Goal: Task Accomplishment & Management: Manage account settings

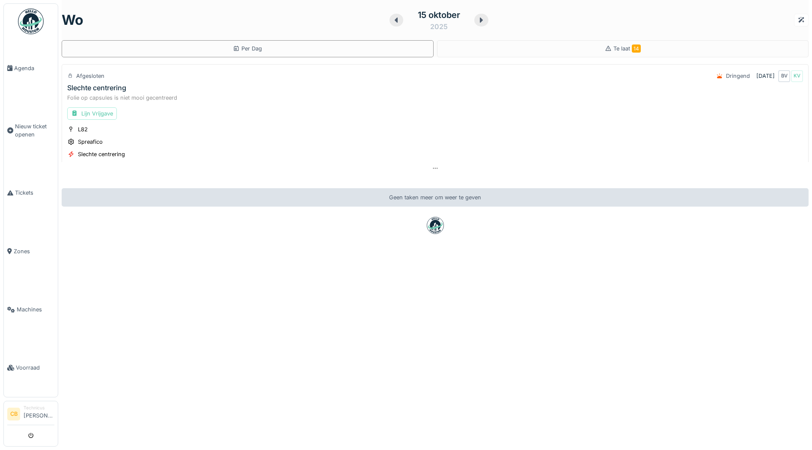
click at [30, 22] on img at bounding box center [31, 22] width 26 height 26
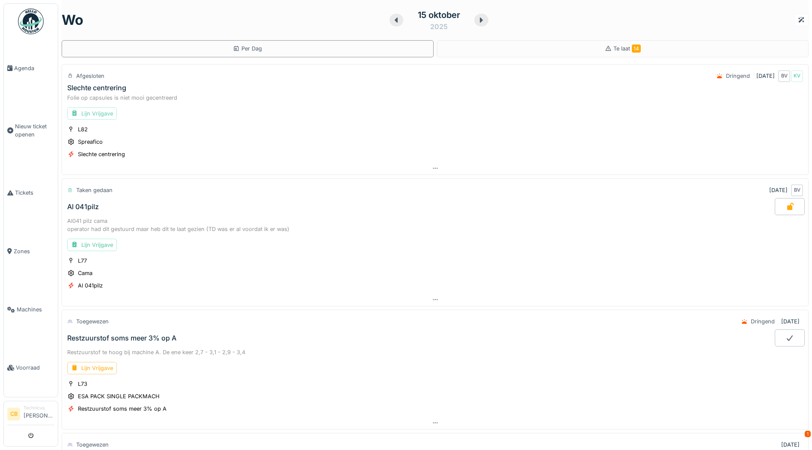
click at [101, 111] on div "Lijn Vrijgave" at bounding box center [92, 113] width 50 height 12
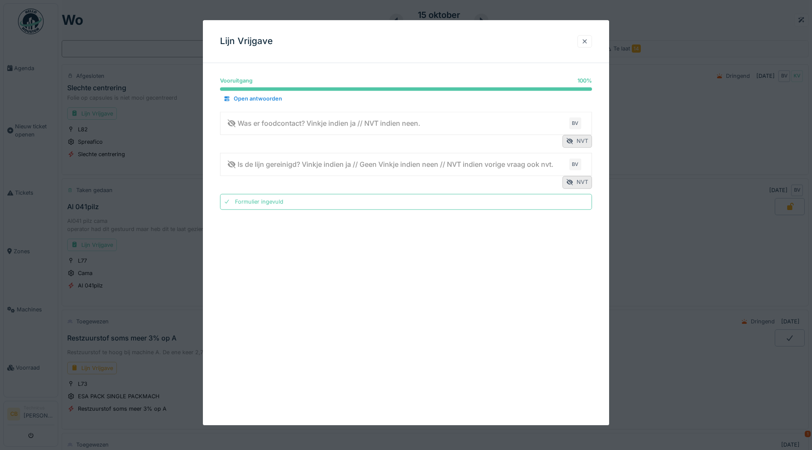
click at [587, 39] on div at bounding box center [584, 41] width 7 height 8
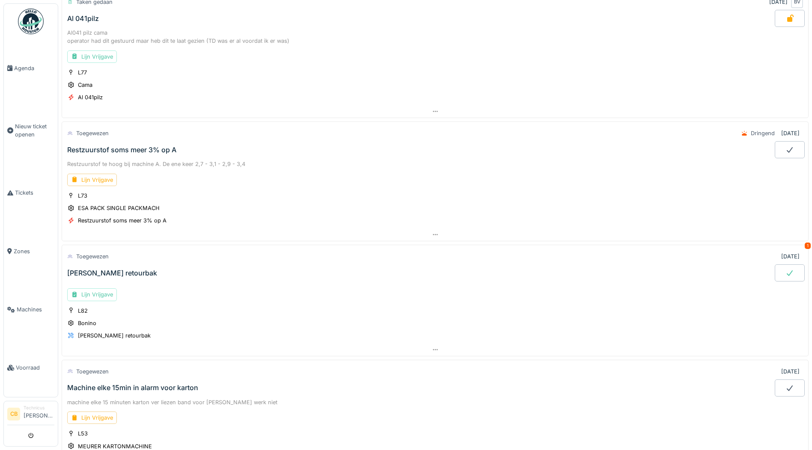
scroll to position [214, 0]
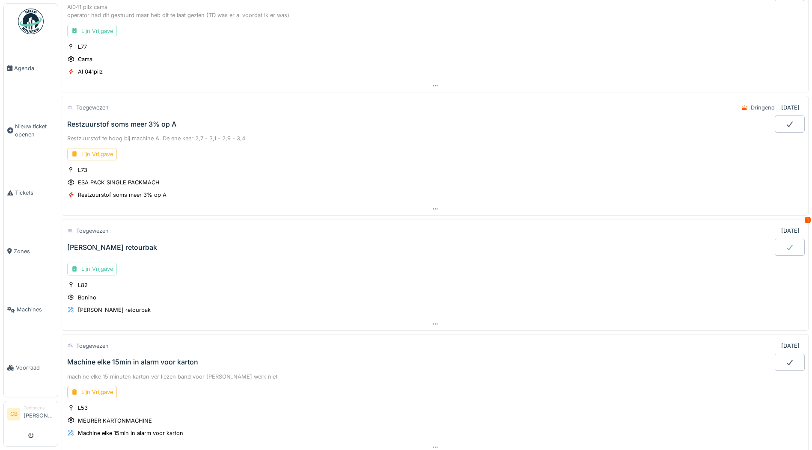
click at [98, 153] on div "Lijn Vrijgave" at bounding box center [92, 154] width 50 height 12
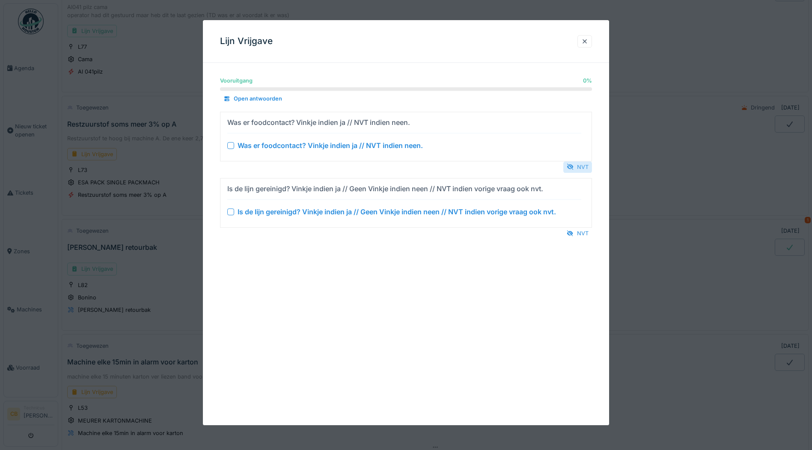
click at [586, 165] on div "NVT" at bounding box center [577, 167] width 29 height 12
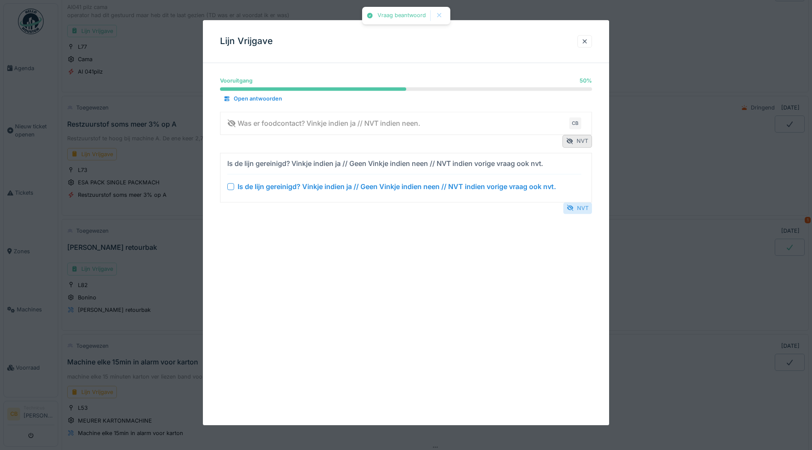
click at [587, 206] on div "NVT" at bounding box center [577, 209] width 29 height 12
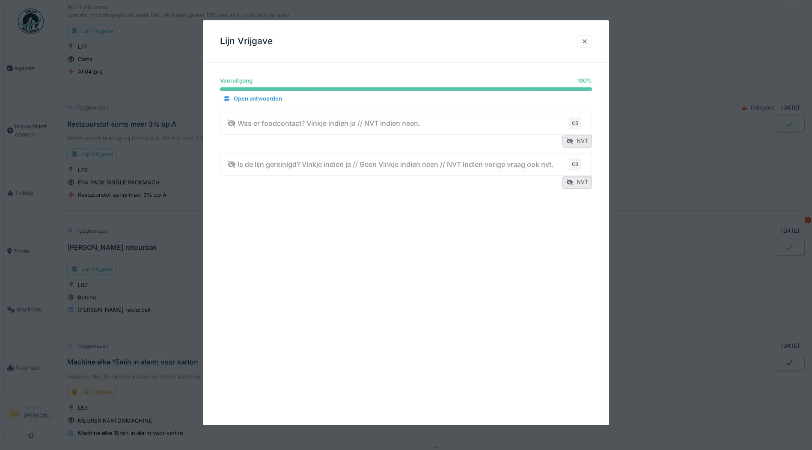
click at [586, 40] on div at bounding box center [584, 41] width 7 height 8
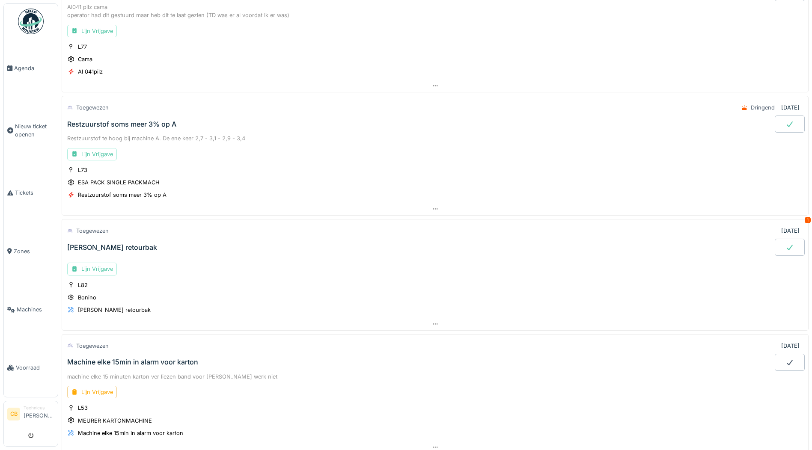
click at [786, 123] on icon at bounding box center [790, 124] width 9 height 7
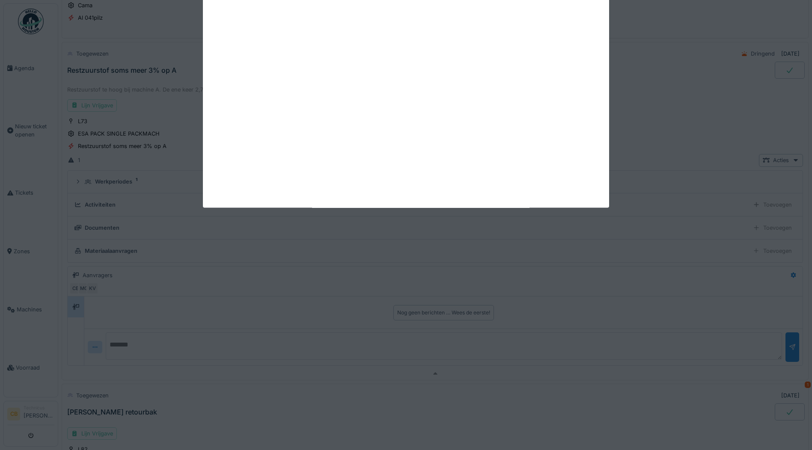
scroll to position [276, 0]
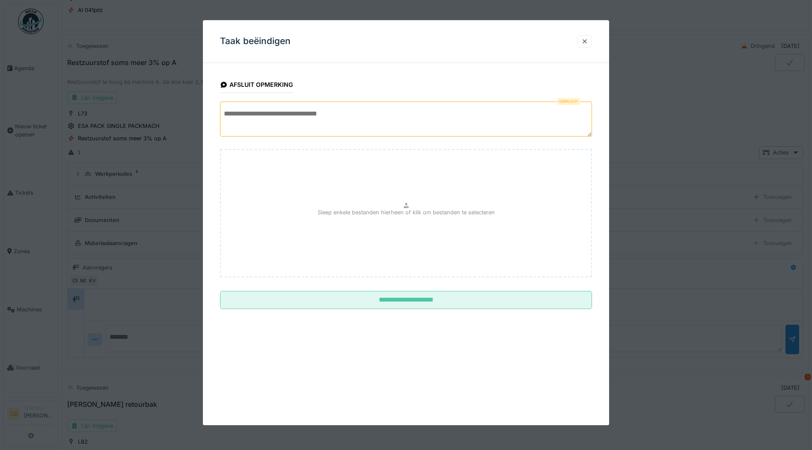
drag, startPoint x: 231, startPoint y: 116, endPoint x: 243, endPoint y: 114, distance: 12.2
click at [231, 116] on textarea at bounding box center [406, 118] width 372 height 35
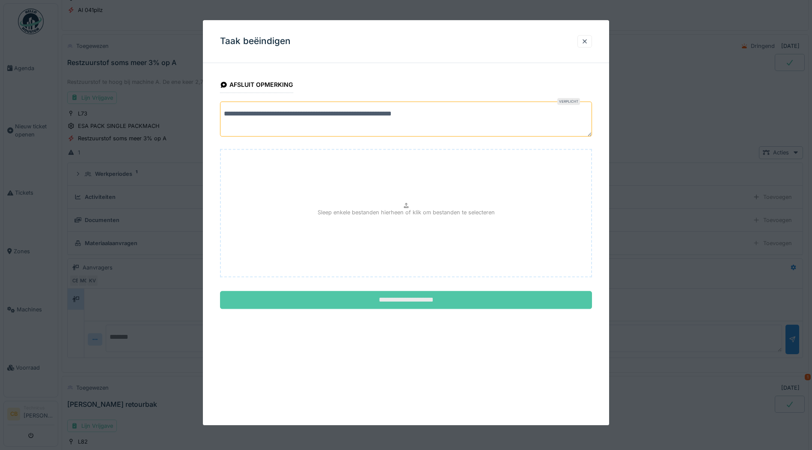
type textarea "**********"
click at [402, 299] on input "**********" at bounding box center [406, 301] width 372 height 18
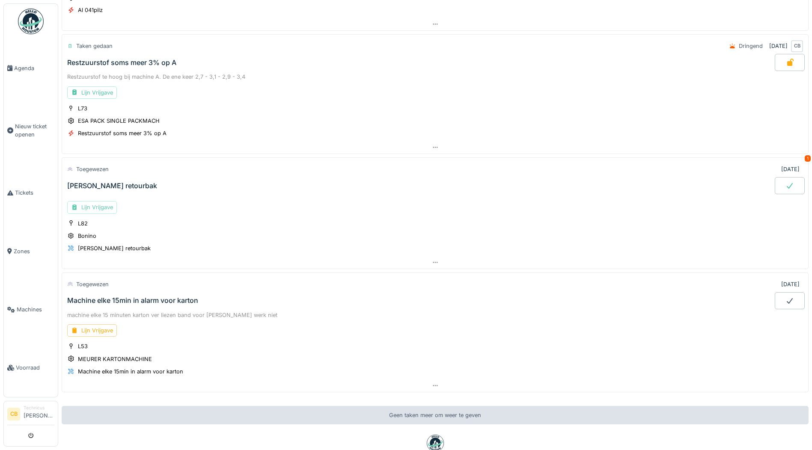
click at [105, 207] on div "Lijn Vrijgave" at bounding box center [92, 207] width 50 height 12
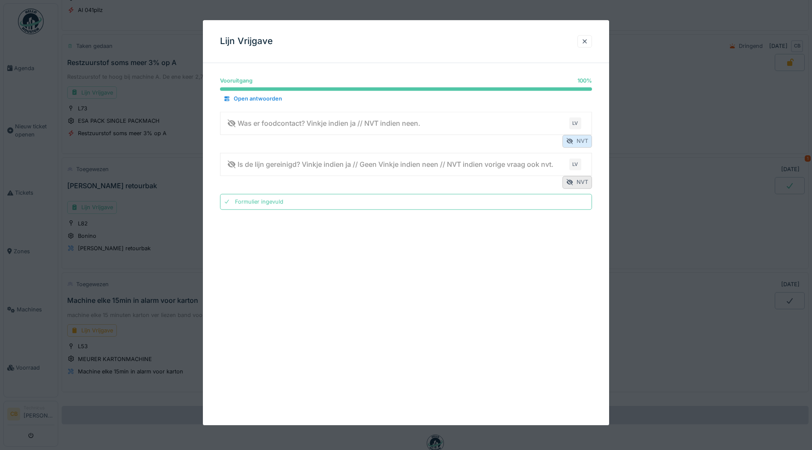
click at [580, 140] on div "NVT" at bounding box center [578, 141] width 30 height 12
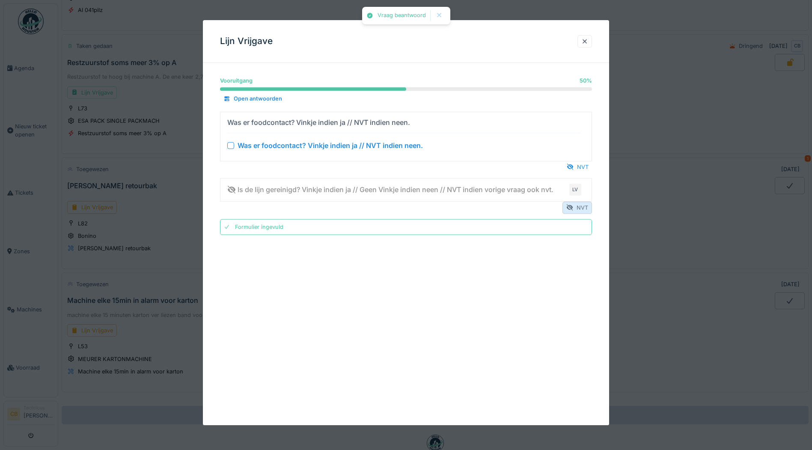
click at [582, 203] on div "NVT" at bounding box center [578, 208] width 30 height 12
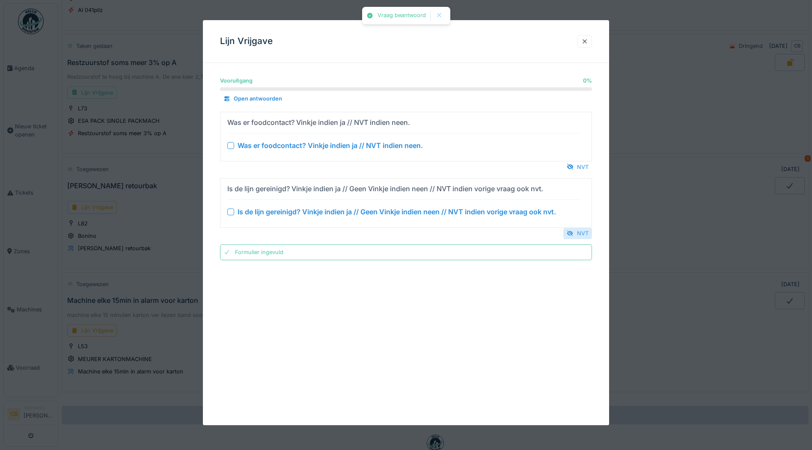
click at [582, 231] on div "NVT" at bounding box center [577, 234] width 29 height 12
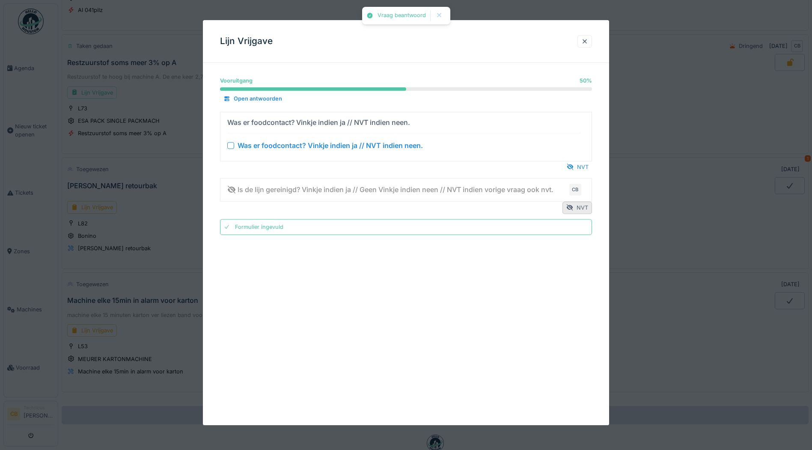
click at [583, 161] on div "NVT" at bounding box center [406, 167] width 372 height 12
click at [583, 166] on div "NVT" at bounding box center [577, 167] width 29 height 12
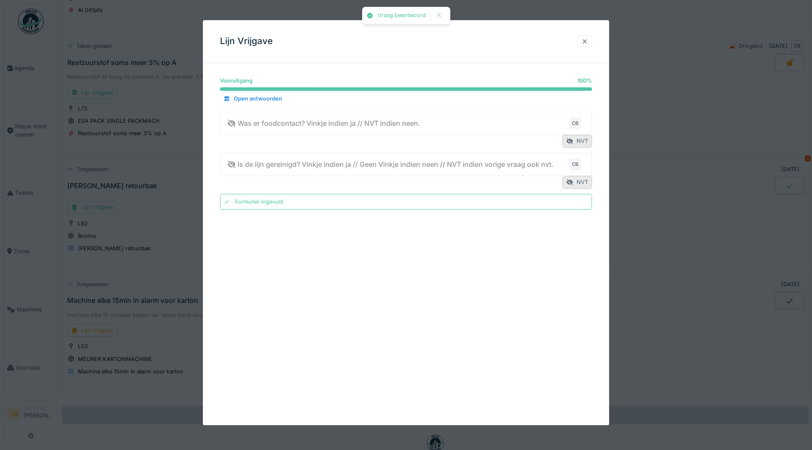
click at [588, 39] on div at bounding box center [584, 41] width 7 height 8
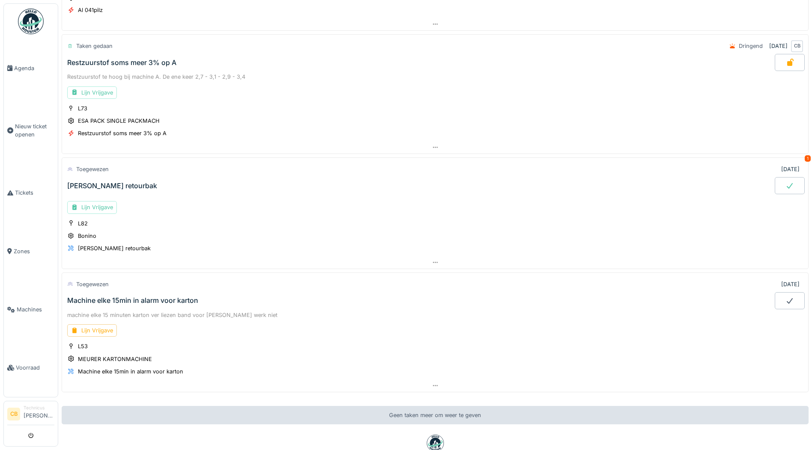
click at [786, 185] on icon at bounding box center [790, 185] width 9 height 7
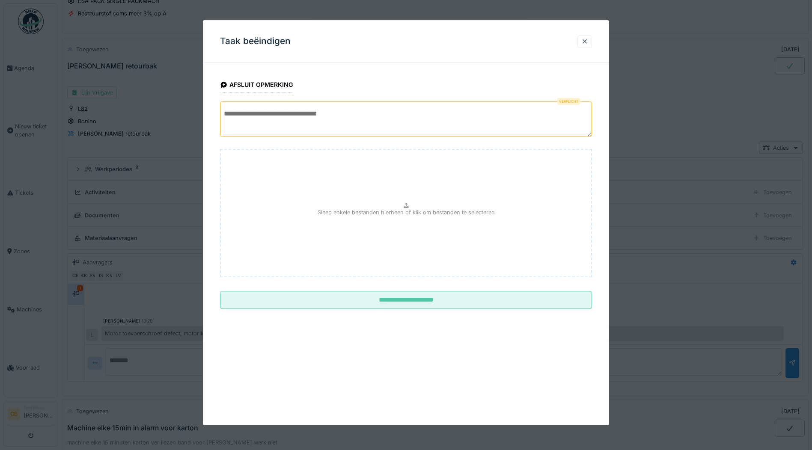
scroll to position [399, 0]
click at [588, 40] on div at bounding box center [584, 41] width 7 height 8
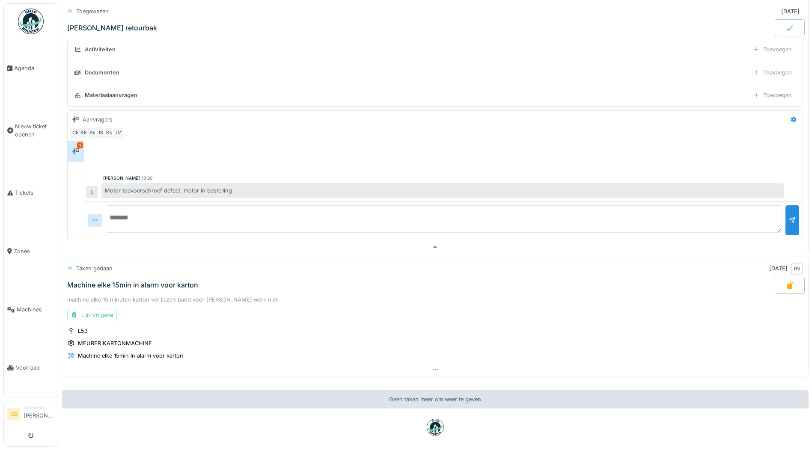
scroll to position [577, 0]
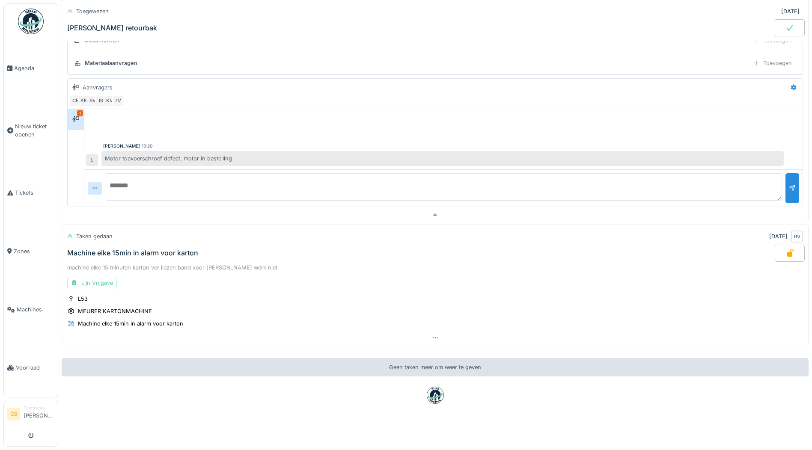
click at [93, 277] on div "Lijn Vrijgave" at bounding box center [92, 283] width 50 height 12
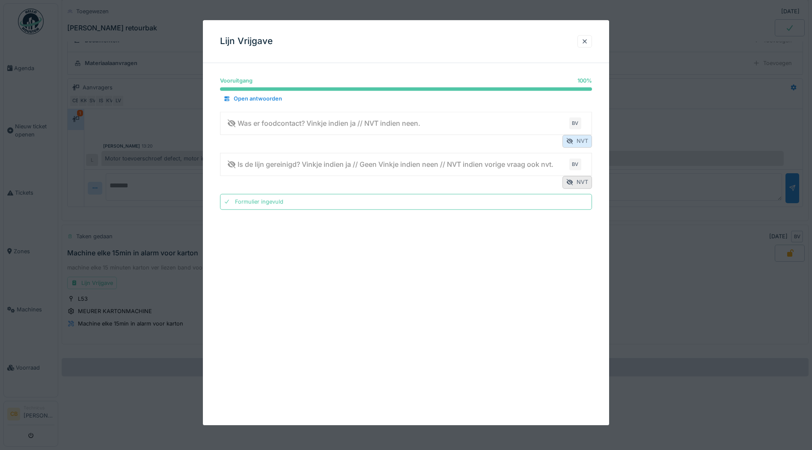
click at [581, 140] on div "NVT" at bounding box center [578, 141] width 30 height 12
click at [587, 40] on div at bounding box center [584, 41] width 7 height 8
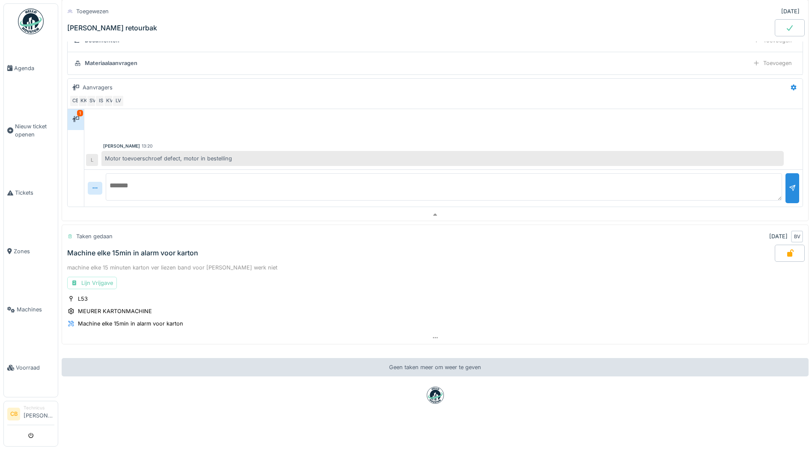
click at [101, 277] on div "Lijn Vrijgave" at bounding box center [92, 283] width 50 height 12
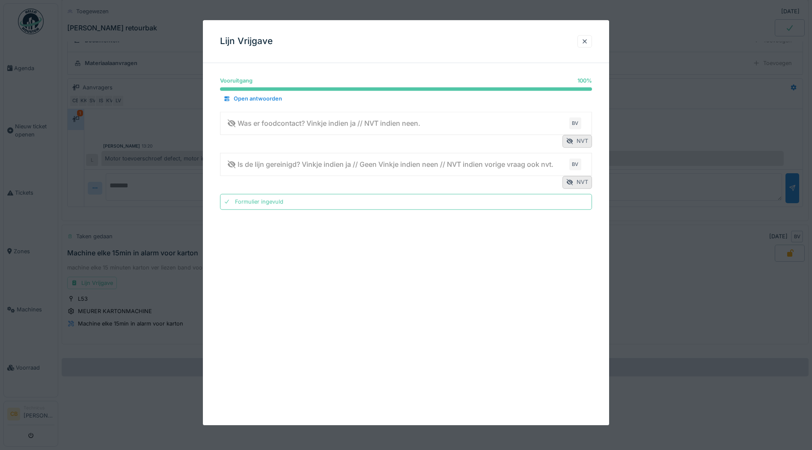
click at [682, 274] on div at bounding box center [406, 225] width 812 height 450
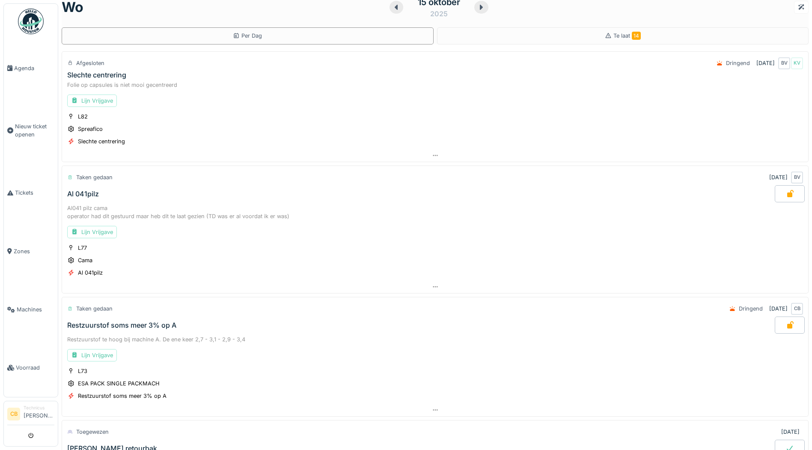
scroll to position [0, 0]
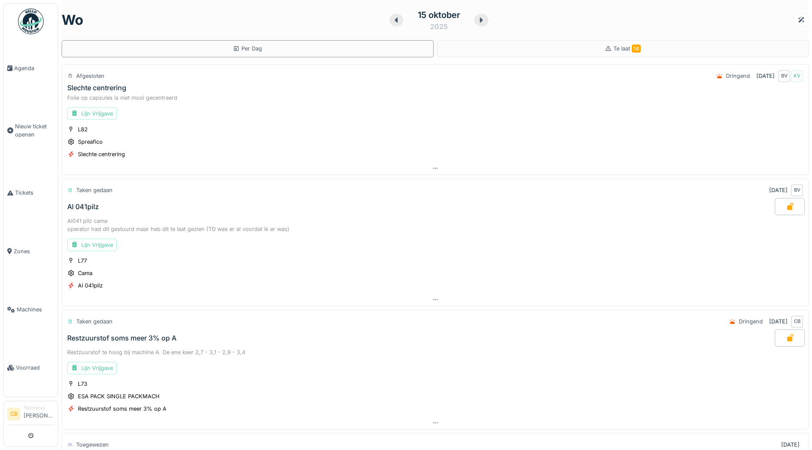
click at [31, 19] on img at bounding box center [31, 22] width 26 height 26
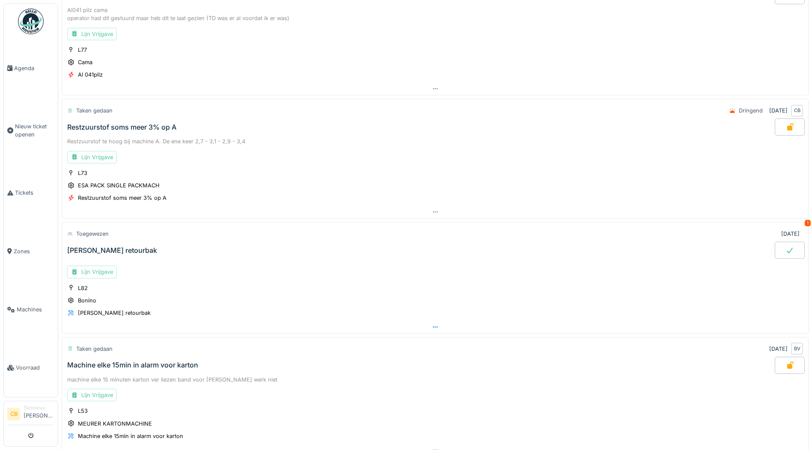
scroll to position [214, 0]
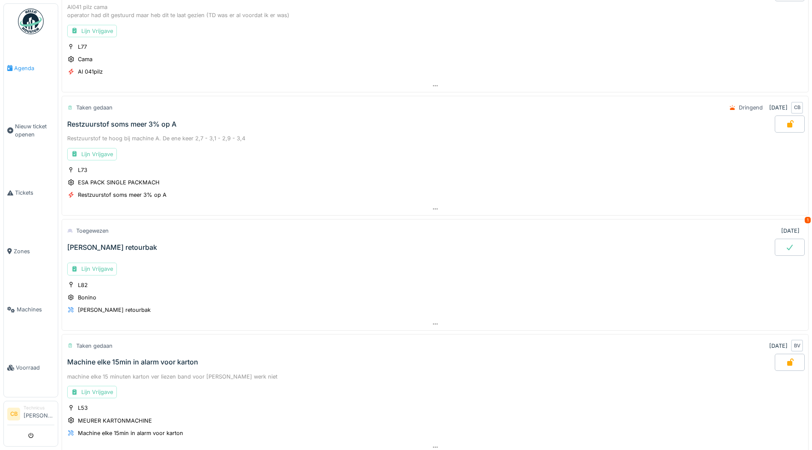
click at [27, 65] on span "Agenda" at bounding box center [34, 68] width 40 height 8
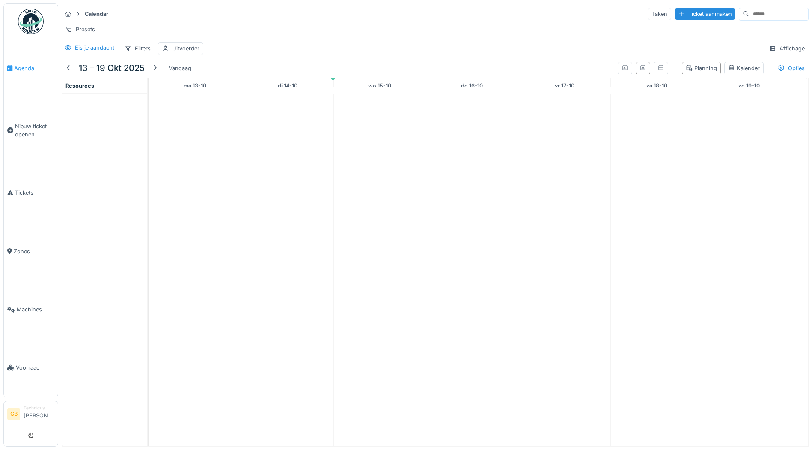
click at [28, 66] on span "Agenda" at bounding box center [34, 68] width 40 height 8
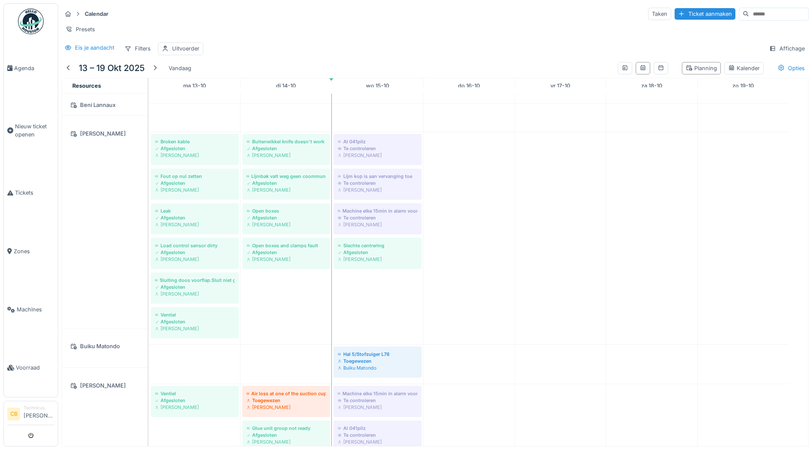
scroll to position [258, 0]
click at [35, 29] on img at bounding box center [31, 22] width 26 height 26
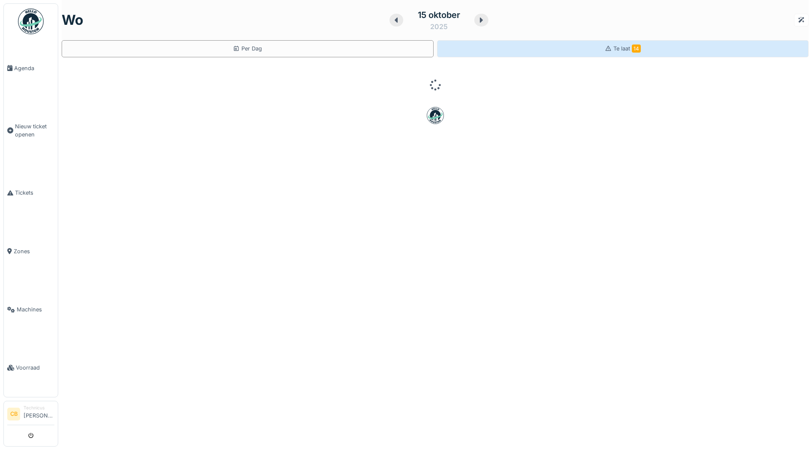
click at [620, 48] on span "Te laat 14" at bounding box center [627, 48] width 27 height 6
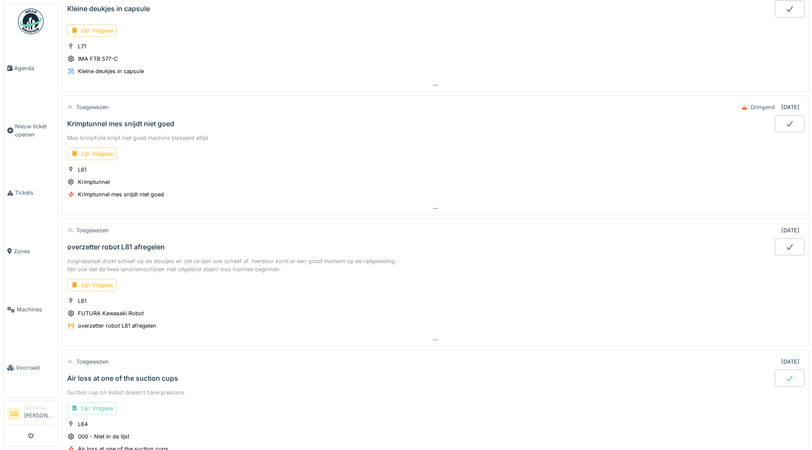
scroll to position [1285, 0]
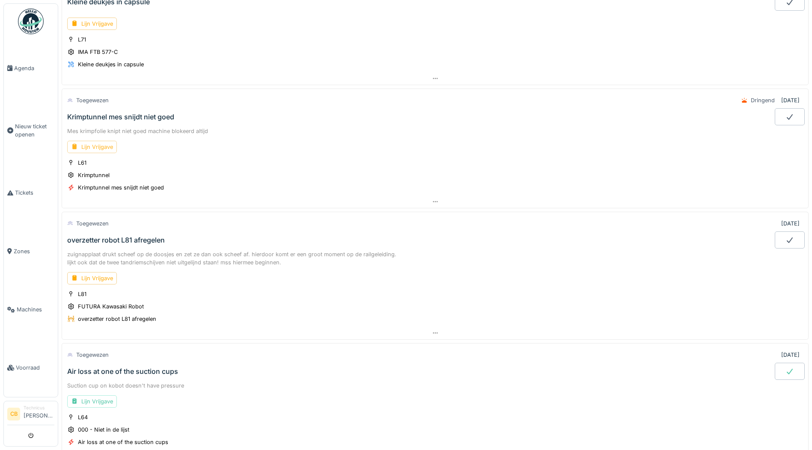
click at [103, 144] on div "Lijn Vrijgave" at bounding box center [92, 147] width 50 height 12
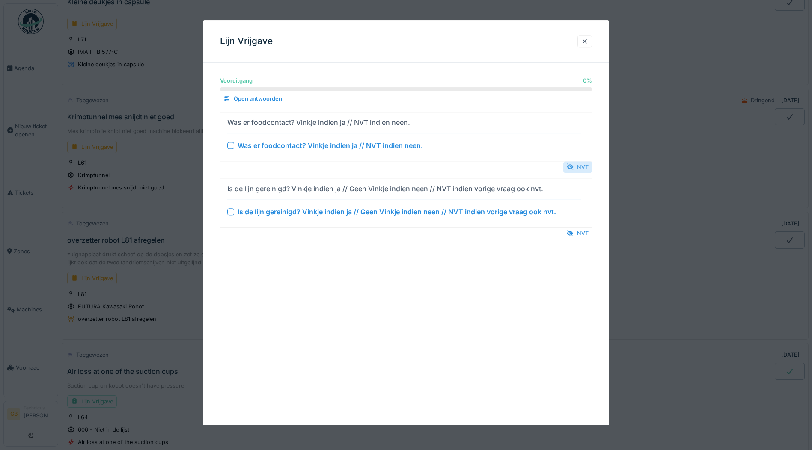
click at [583, 168] on div "NVT" at bounding box center [577, 167] width 29 height 12
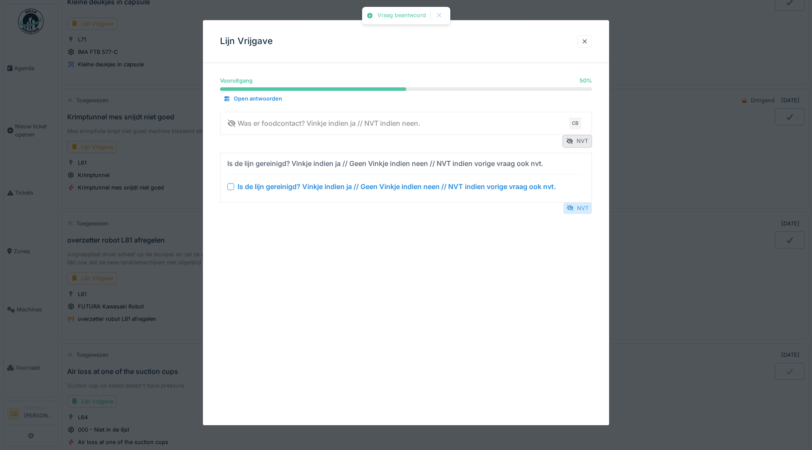
click at [585, 204] on div "NVT" at bounding box center [577, 209] width 29 height 12
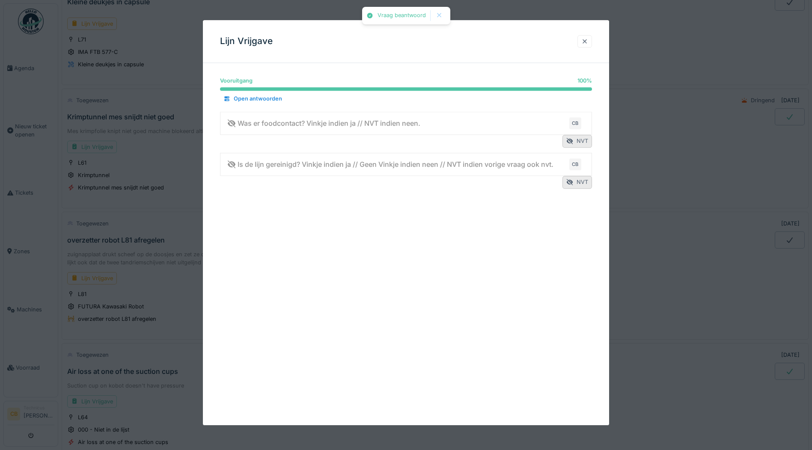
click at [587, 41] on div at bounding box center [584, 41] width 7 height 8
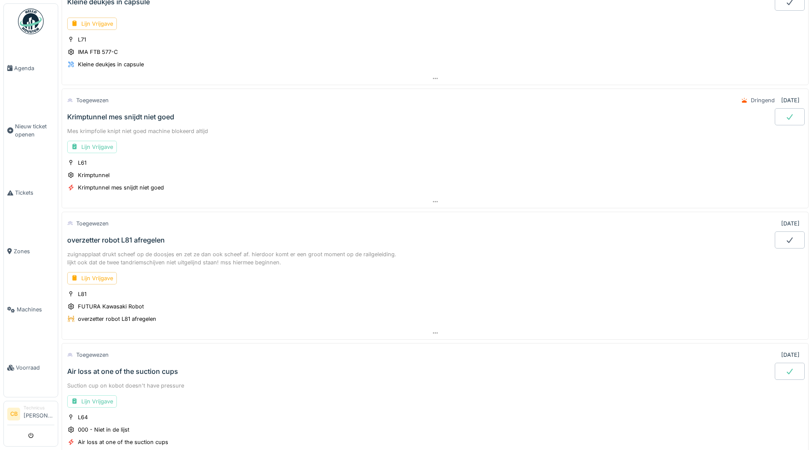
click at [134, 117] on div "Krimptunnel mes snijdt niet goed" at bounding box center [120, 117] width 107 height 8
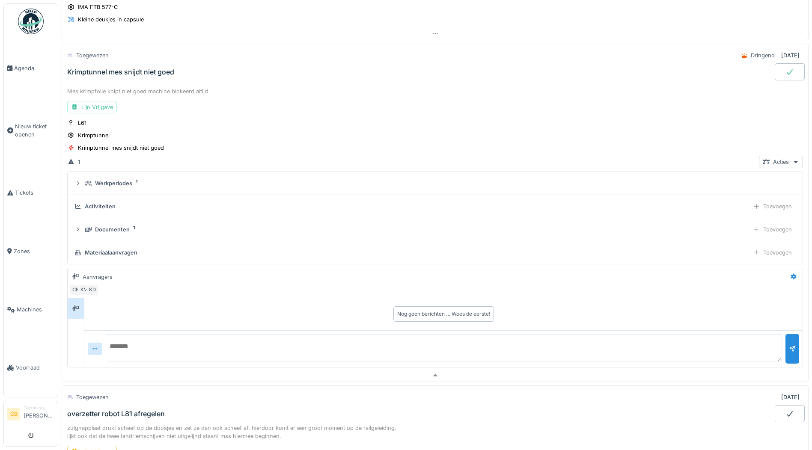
scroll to position [1339, 0]
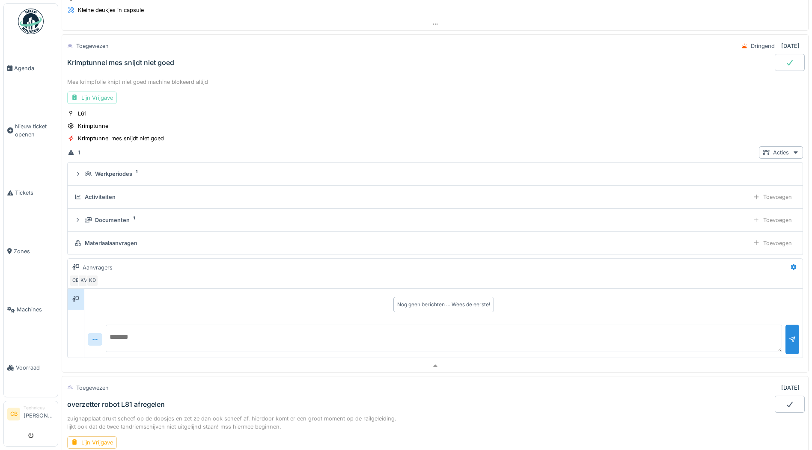
click at [786, 60] on icon at bounding box center [790, 62] width 9 height 7
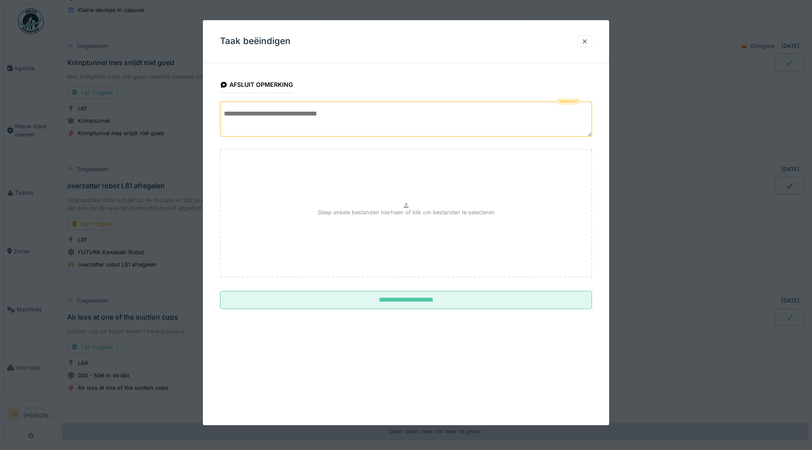
click at [262, 118] on textarea at bounding box center [406, 118] width 372 height 35
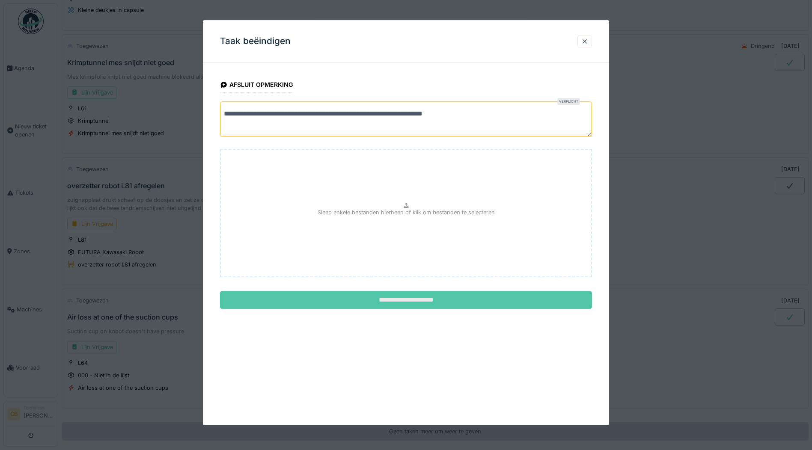
type textarea "**********"
click at [394, 298] on input "**********" at bounding box center [406, 301] width 372 height 18
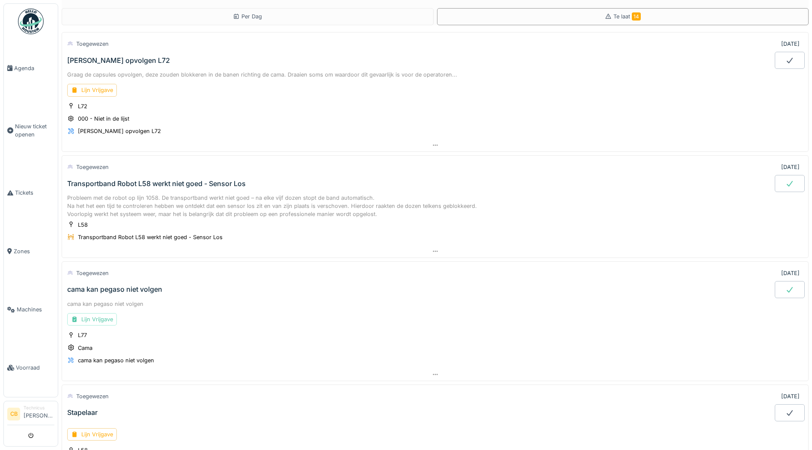
scroll to position [0, 0]
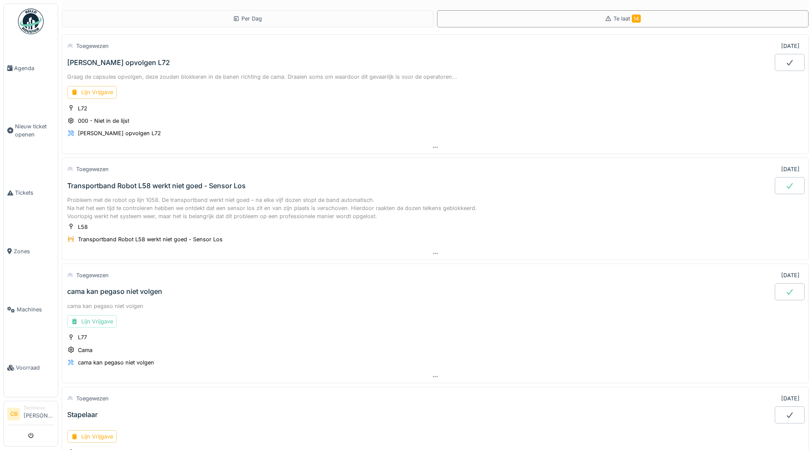
click at [30, 18] on img at bounding box center [31, 22] width 26 height 26
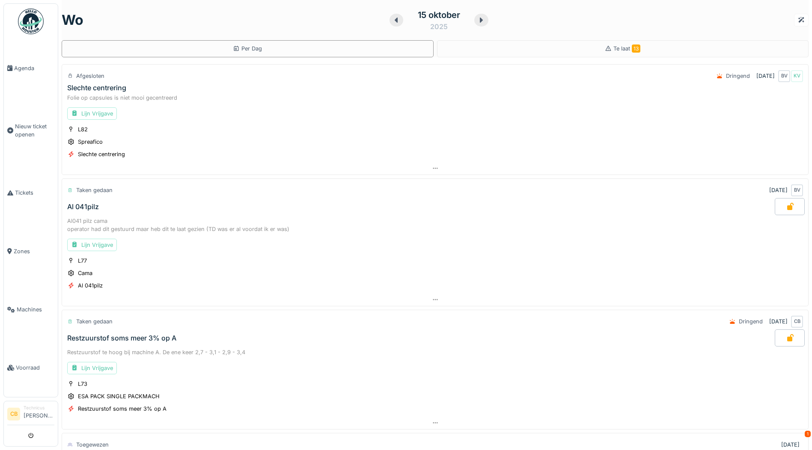
click at [103, 86] on div "Slechte centrering" at bounding box center [96, 88] width 59 height 8
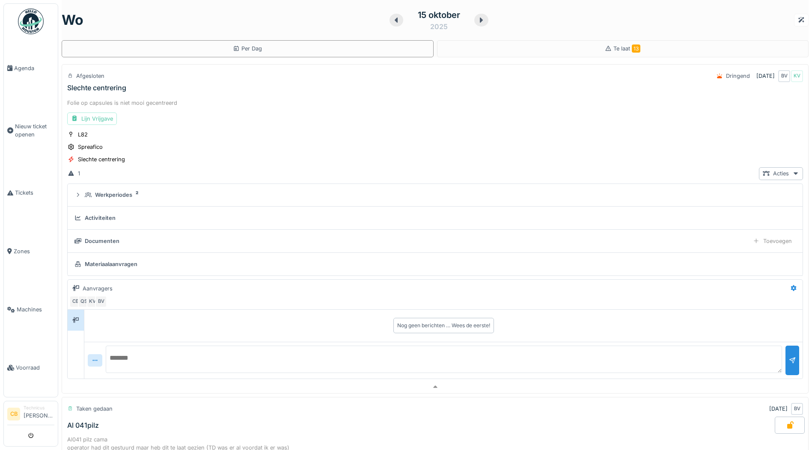
scroll to position [30, 0]
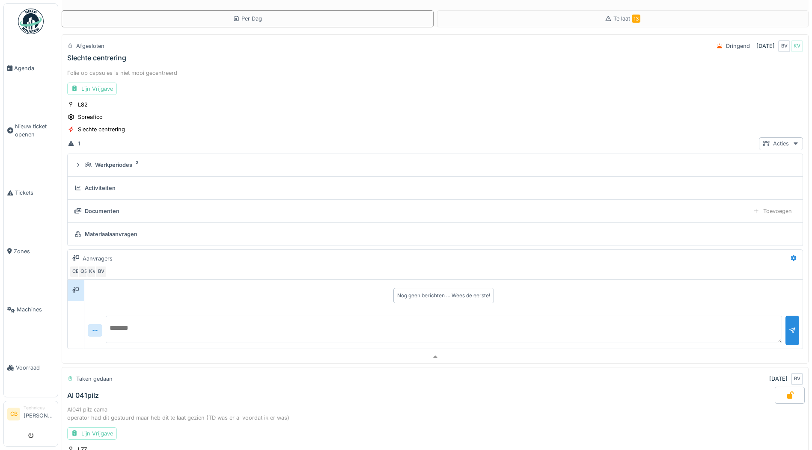
click at [793, 142] on icon at bounding box center [796, 144] width 7 height 6
click at [793, 142] on icon at bounding box center [796, 143] width 6 height 7
click at [778, 45] on div "BV" at bounding box center [784, 46] width 12 height 12
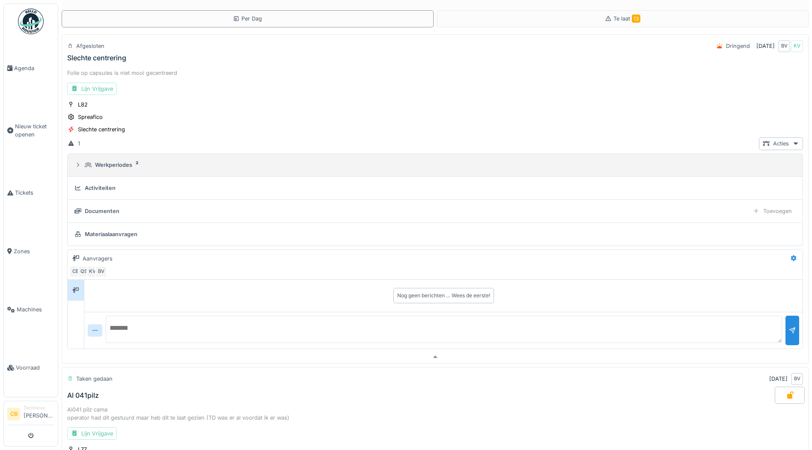
click at [123, 163] on div "Werkperiodes" at bounding box center [113, 165] width 37 height 8
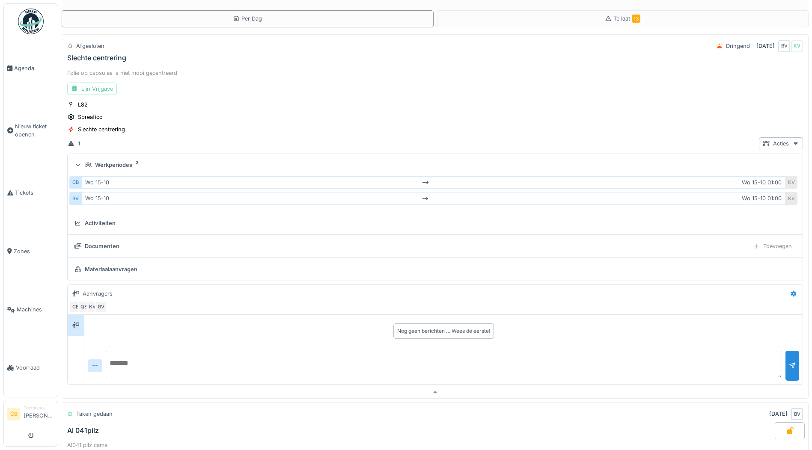
click at [107, 223] on div "Activiteiten" at bounding box center [100, 223] width 31 height 8
click at [111, 247] on div "Documenten" at bounding box center [102, 246] width 35 height 8
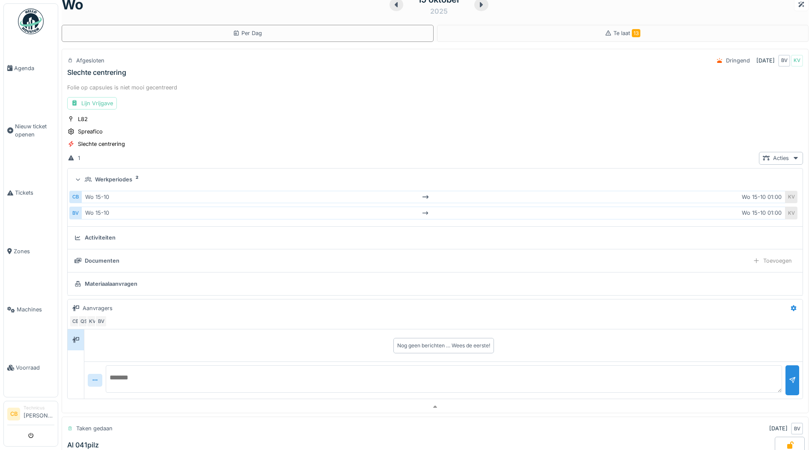
scroll to position [0, 0]
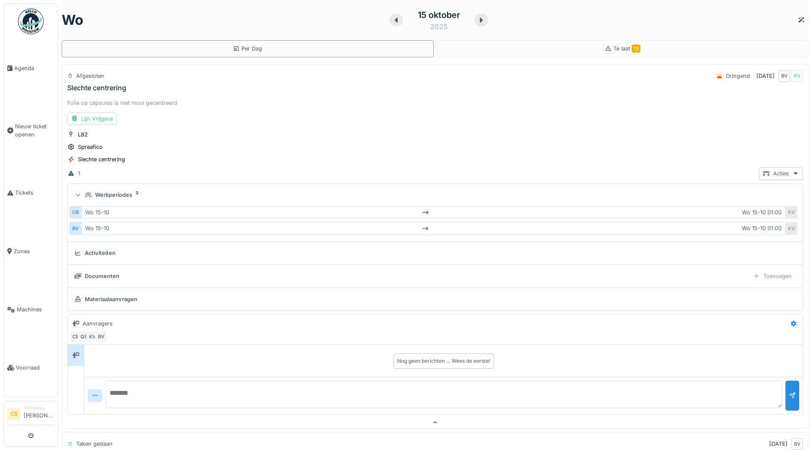
click at [794, 174] on icon at bounding box center [796, 174] width 4 height 3
click at [727, 191] on div "Ticket weergeven Slechte centrering" at bounding box center [721, 193] width 117 height 13
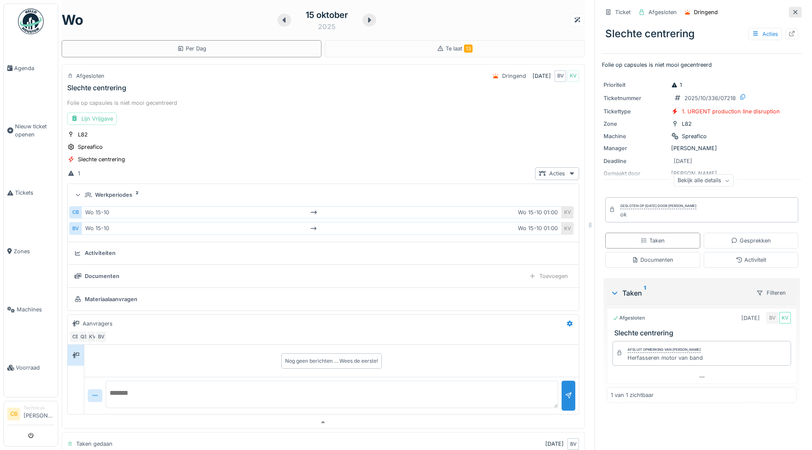
click at [792, 12] on icon at bounding box center [795, 12] width 7 height 6
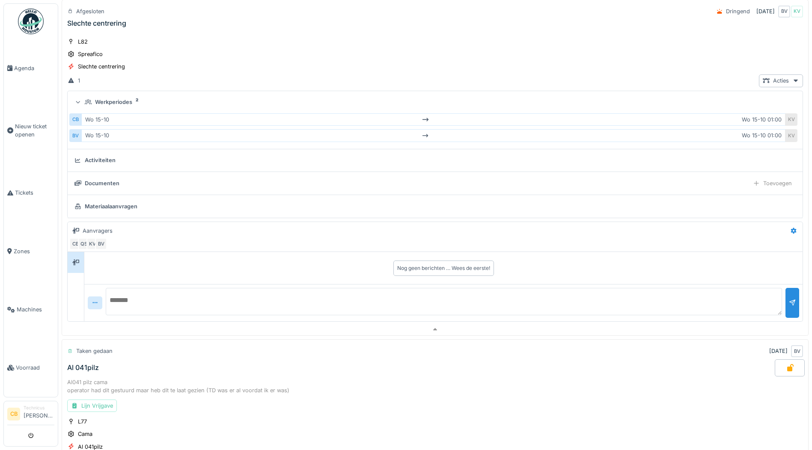
scroll to position [70, 0]
